Goal: Find contact information: Find contact information

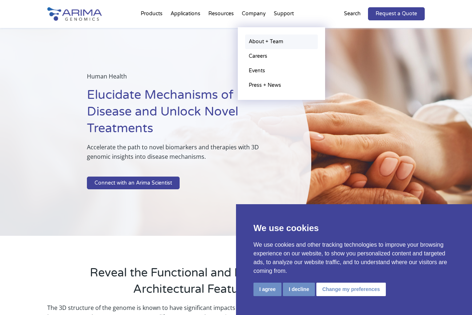
click at [258, 44] on link "About + Team" at bounding box center [281, 42] width 73 height 15
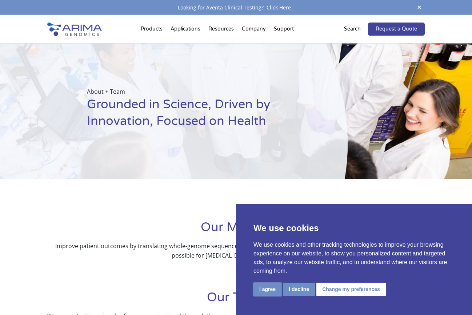
click at [266, 293] on button "I agree" at bounding box center [267, 289] width 28 height 13
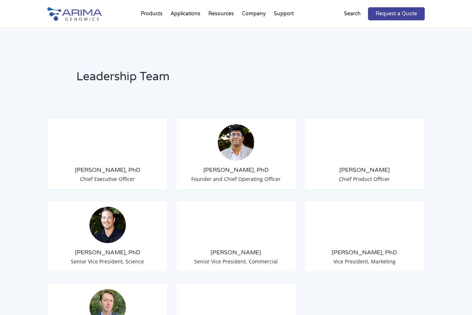
scroll to position [524, 0]
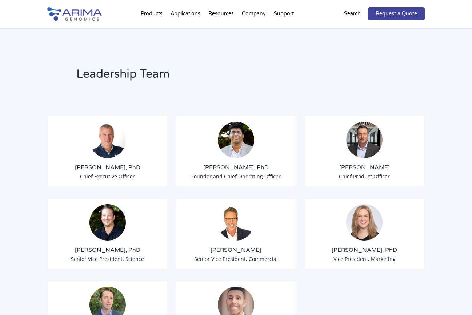
click at [110, 141] on img at bounding box center [107, 140] width 36 height 36
click at [119, 173] on span "Chief Executive Officer" at bounding box center [107, 176] width 55 height 7
drag, startPoint x: 119, startPoint y: 170, endPoint x: 196, endPoint y: 170, distance: 77.5
click at [124, 171] on div "Tom Willis, PhD Chief Executive Officer" at bounding box center [107, 152] width 121 height 72
click at [221, 173] on span "Founder and Chief Operating Officer" at bounding box center [235, 176] width 89 height 7
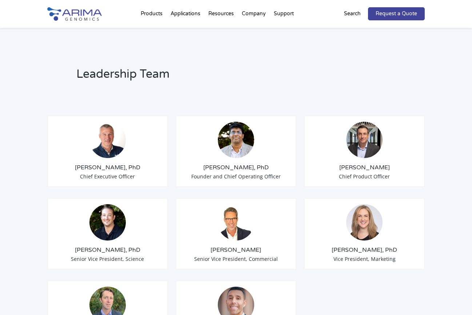
click at [244, 173] on span "Founder and Chief Operating Officer" at bounding box center [235, 176] width 89 height 7
click at [241, 136] on img at bounding box center [236, 140] width 36 height 36
click at [368, 145] on img at bounding box center [364, 140] width 36 height 36
drag, startPoint x: 214, startPoint y: 239, endPoint x: 222, endPoint y: 242, distance: 8.3
click at [217, 246] on h3 "David Duvall" at bounding box center [236, 250] width 108 height 8
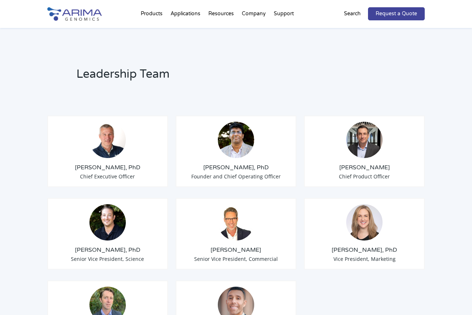
drag, startPoint x: 274, startPoint y: 274, endPoint x: 260, endPoint y: 267, distance: 15.6
click at [274, 281] on div "Adam Seltser Financial Advisor" at bounding box center [236, 317] width 121 height 72
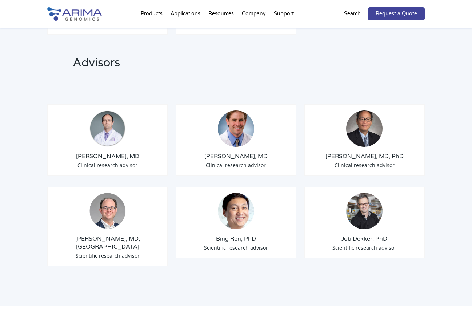
scroll to position [844, 0]
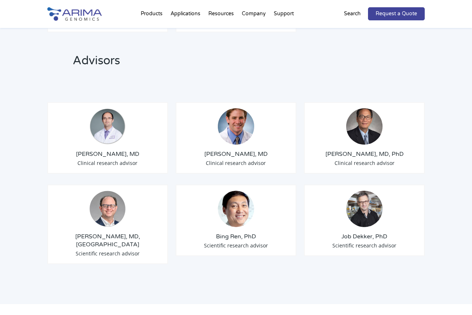
click at [117, 122] on img at bounding box center [107, 126] width 36 height 36
click at [107, 204] on img at bounding box center [107, 209] width 36 height 36
drag, startPoint x: 226, startPoint y: 234, endPoint x: 240, endPoint y: 195, distance: 42.0
click at [230, 223] on div "Bing Ren, PhD Scientific research advisor" at bounding box center [236, 221] width 121 height 72
click at [254, 126] on div "Darren Sigal, MD Clinical research advisor" at bounding box center [236, 138] width 121 height 72
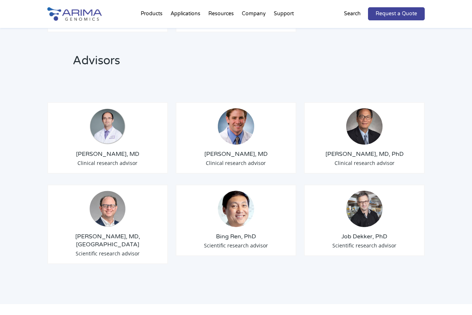
click at [342, 123] on div "Ken Young, MD, PhD Clinical research advisor" at bounding box center [364, 138] width 121 height 72
click at [363, 273] on div "Leadership Team Tom Willis, PhD Chief Executive Officer Sid Selvaraj, PhD Found…" at bounding box center [236, 6] width 472 height 597
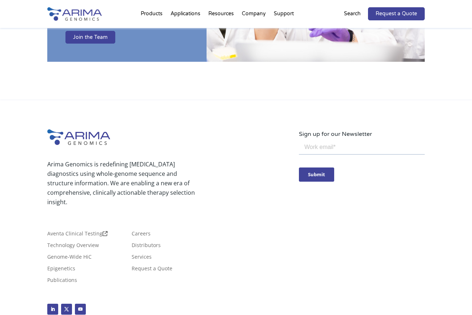
scroll to position [1297, 0]
